Goal: Task Accomplishment & Management: Manage account settings

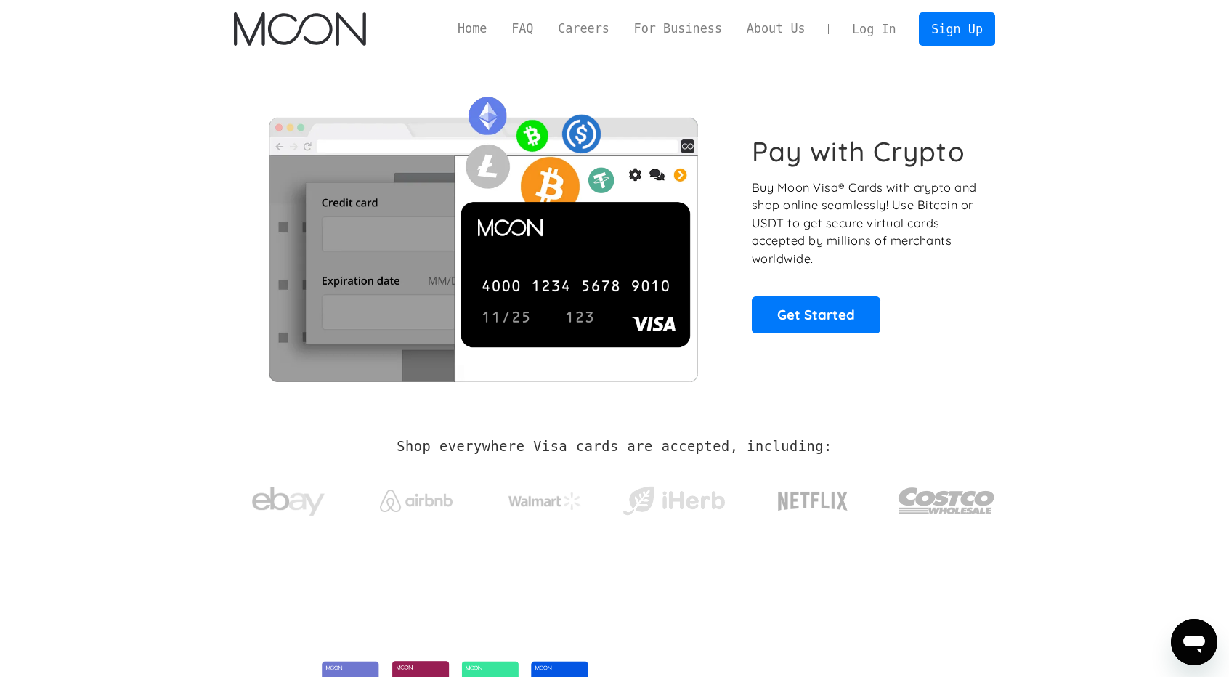
click at [867, 31] on link "Log In" at bounding box center [873, 29] width 68 height 32
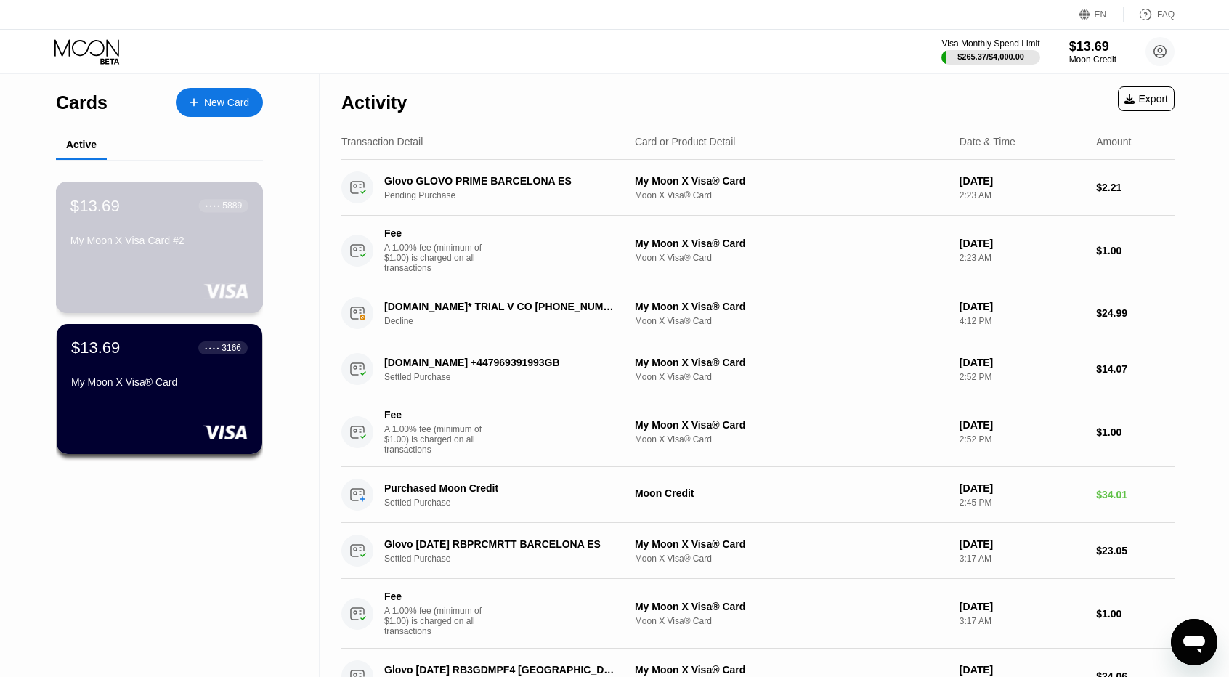
click at [195, 222] on div "$13.69 ● ● ● ● 5889 My Moon X Visa Card #2" at bounding box center [159, 224] width 178 height 56
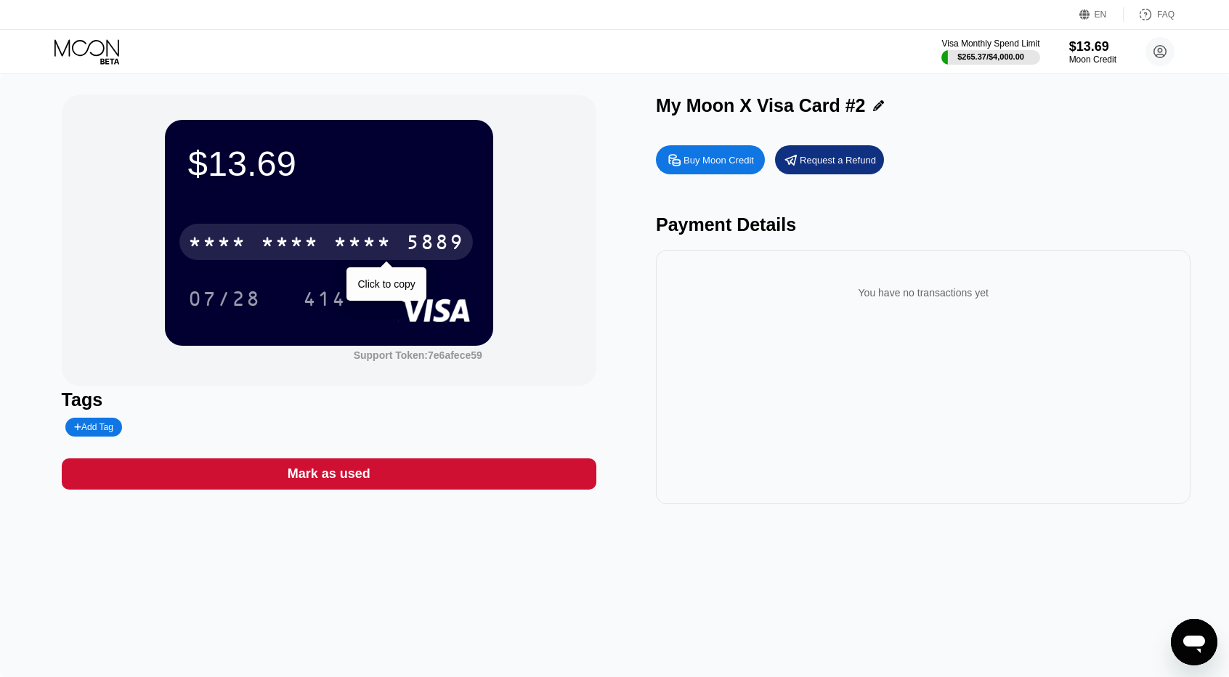
click at [235, 240] on div "* * * *" at bounding box center [217, 243] width 58 height 23
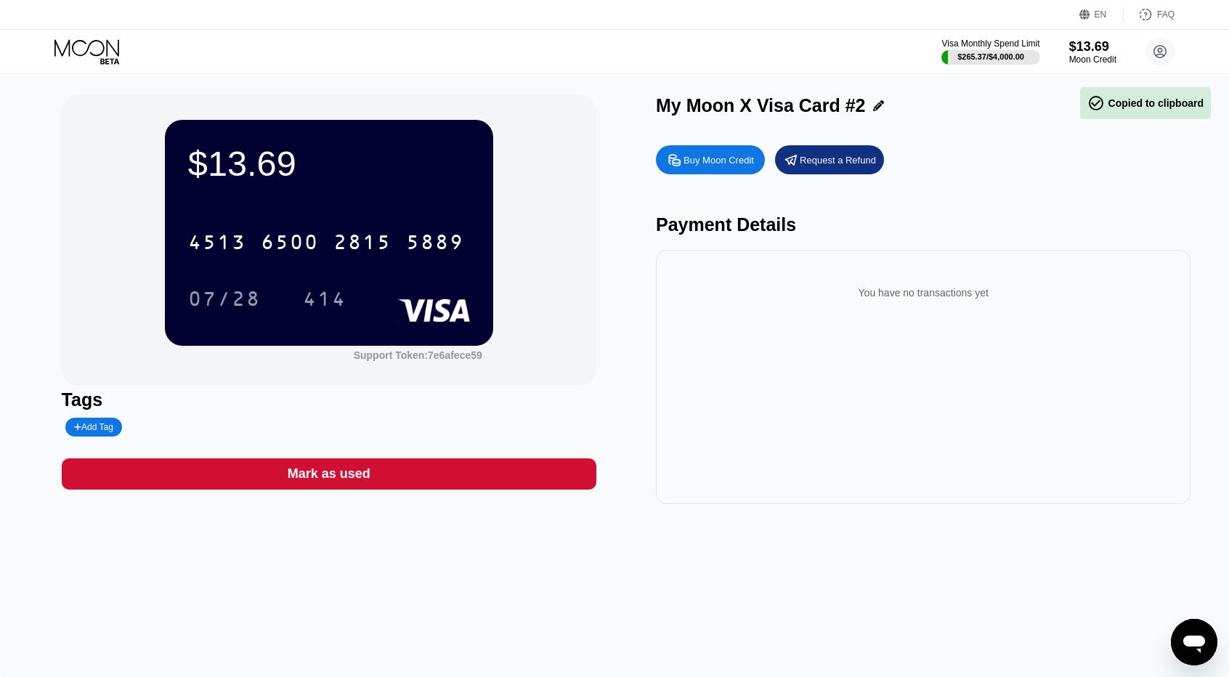
click at [370, 285] on div "07/28 414" at bounding box center [329, 298] width 282 height 36
click at [349, 296] on div "414" at bounding box center [324, 298] width 65 height 36
